Goal: Task Accomplishment & Management: Manage account settings

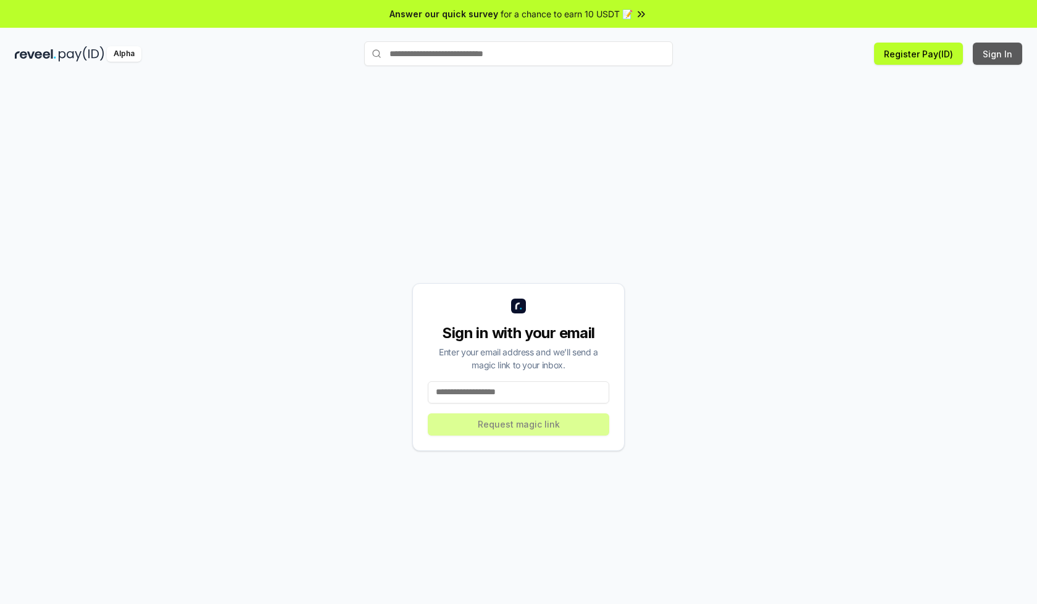
click at [998, 54] on button "Sign In" at bounding box center [997, 54] width 49 height 22
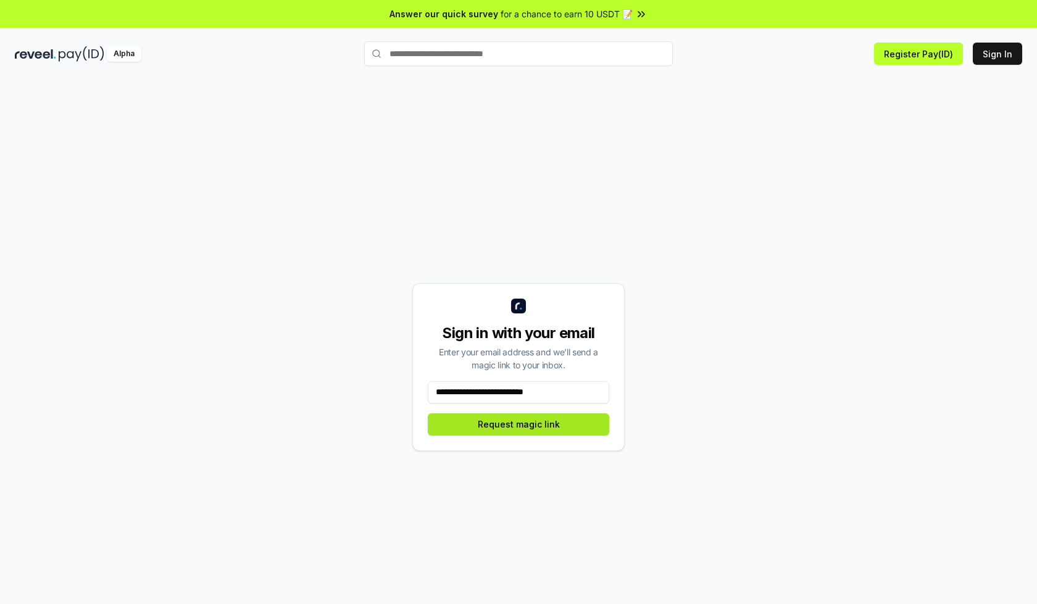
type input "**********"
click at [518, 424] on button "Request magic link" at bounding box center [518, 424] width 181 height 22
